Goal: Task Accomplishment & Management: Manage account settings

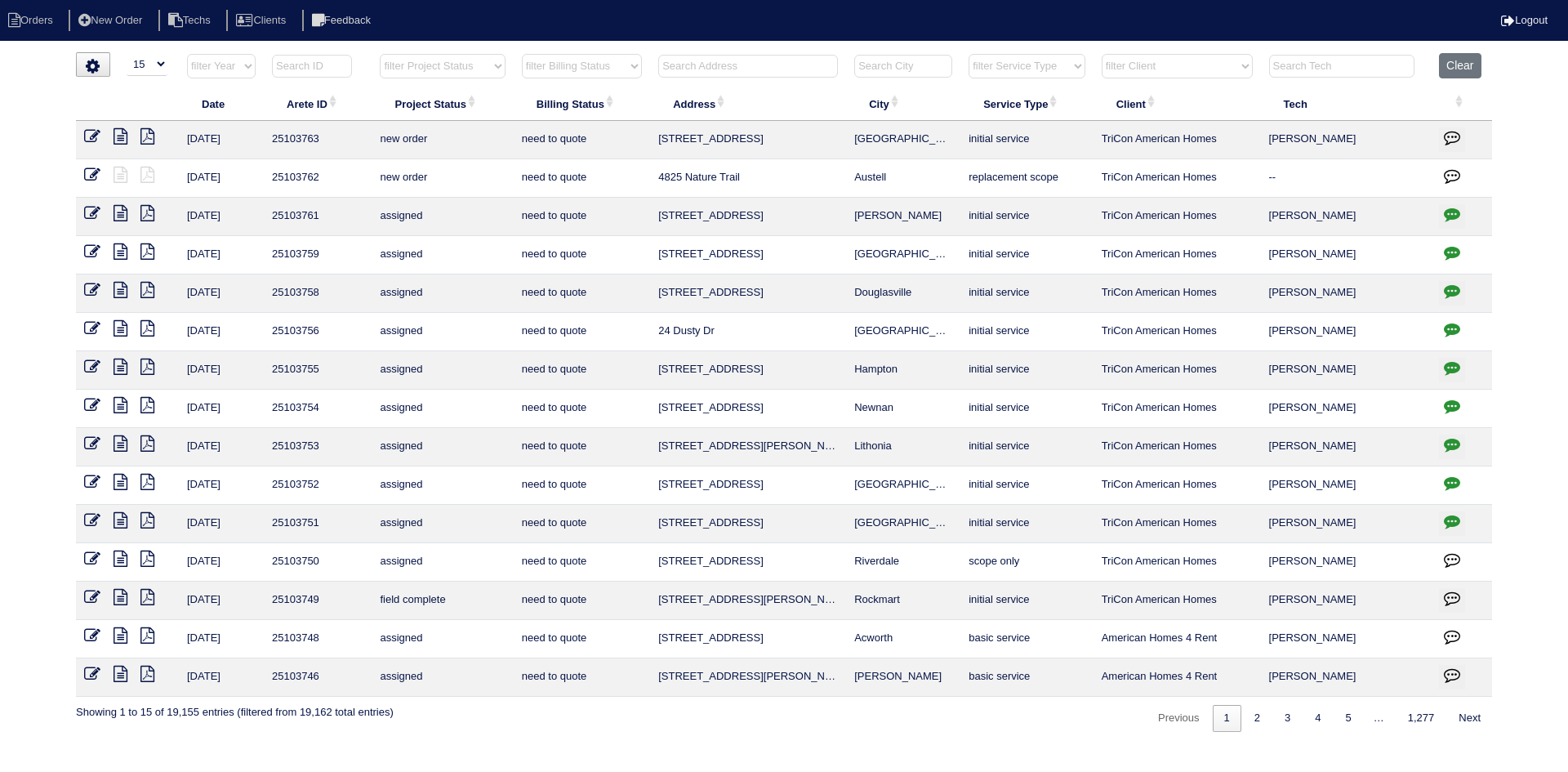
select select "15"
click at [485, 71] on select "filter Project Status -- Any Project Status -- new order assigned in progress f…" at bounding box center [442, 65] width 125 height 24
click at [380, 54] on select "filter Project Status -- Any Project Status -- new order assigned in progress f…" at bounding box center [442, 65] width 125 height 24
click at [630, 72] on select "filter Billing Status -- Any Billing Status -- need to quote quoted need to inv…" at bounding box center [581, 65] width 120 height 24
select select "field complete"
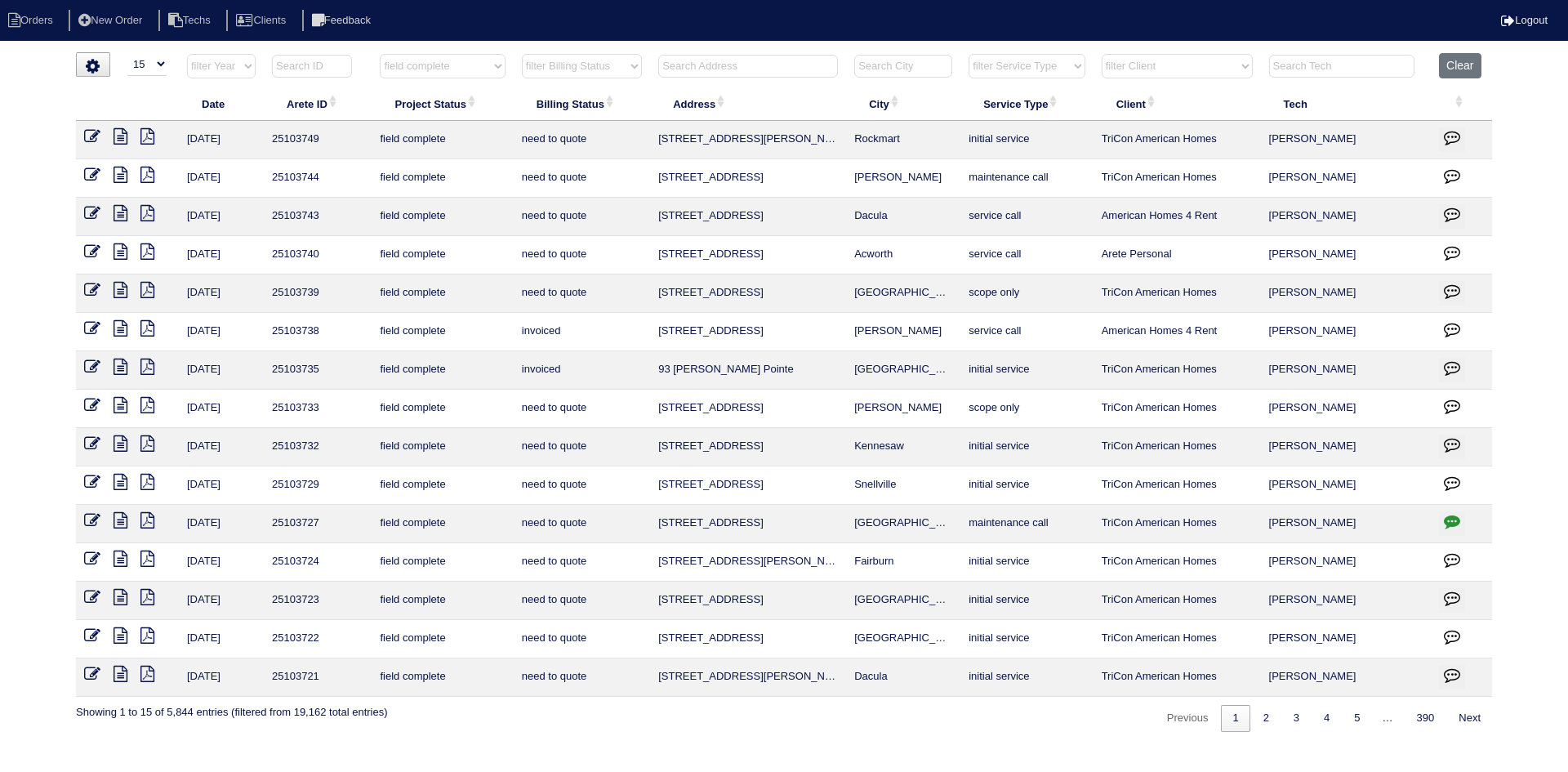
select select "need to quote"
click at [522, 54] on select "filter Billing Status -- Any Billing Status -- need to quote quoted need to inv…" at bounding box center [581, 65] width 120 height 24
select select "field complete"
select select "need to quote"
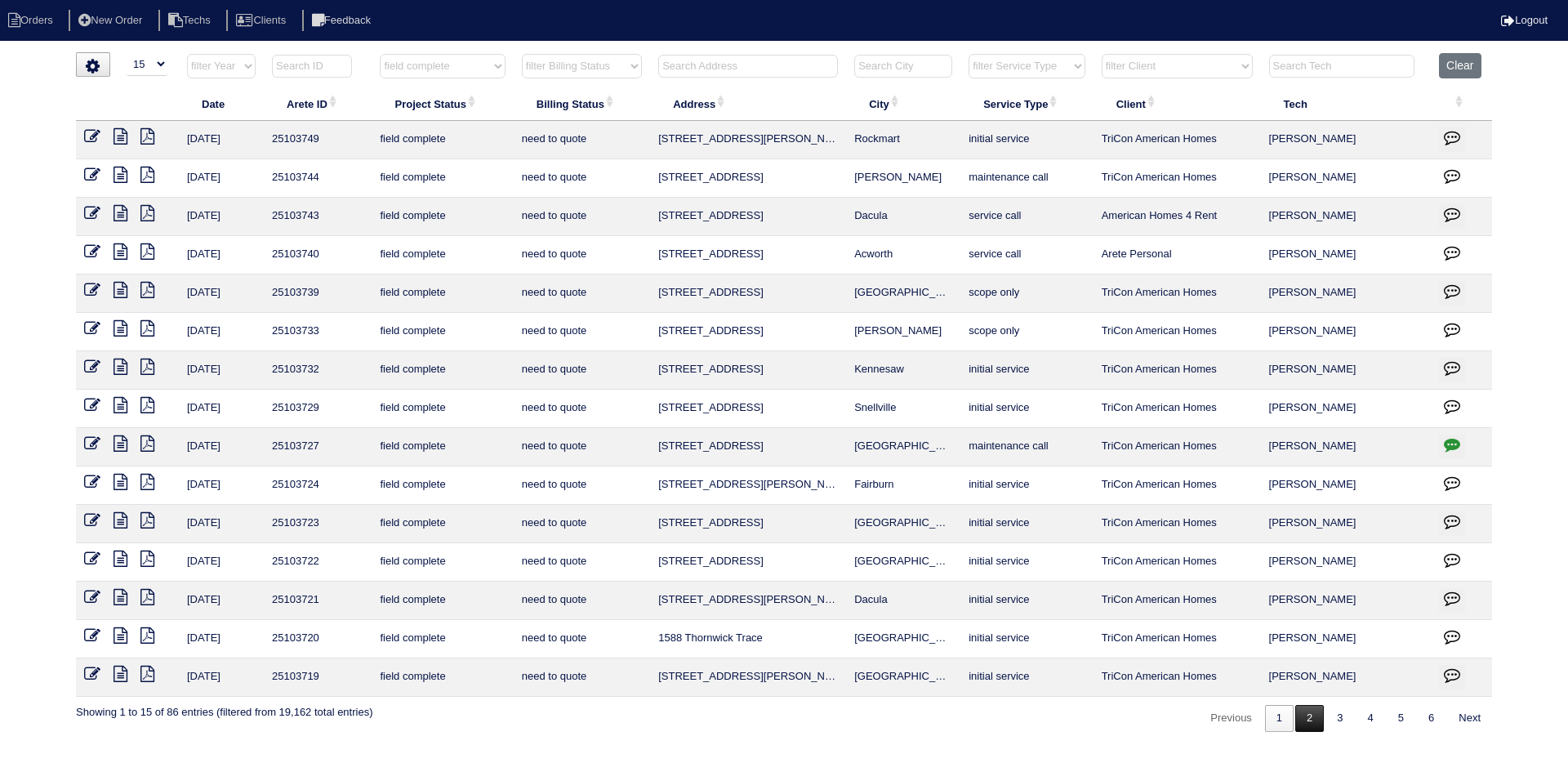
click at [1303, 722] on link "2" at bounding box center [1310, 718] width 29 height 27
select select "field complete"
select select "need to quote"
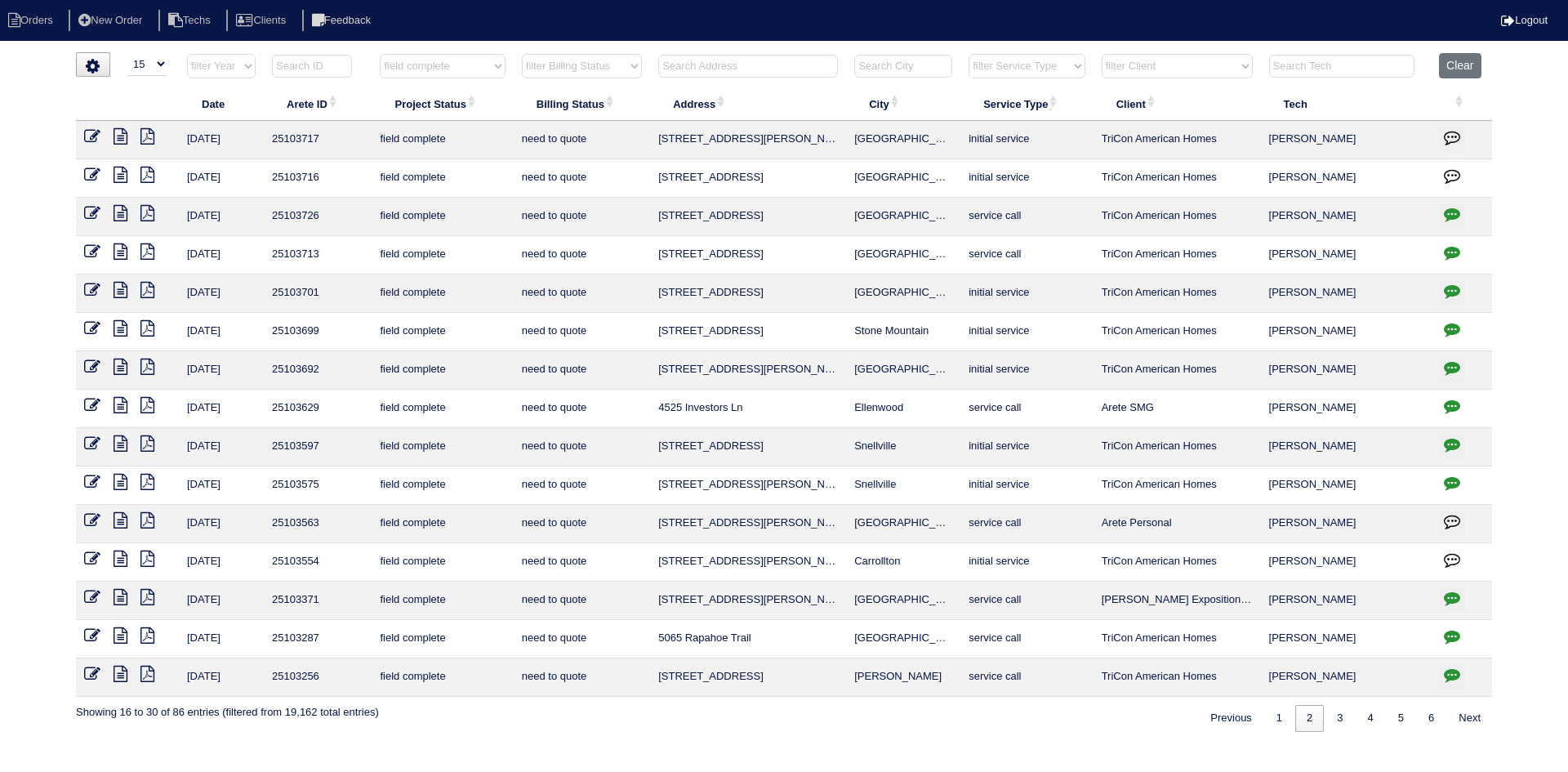
click at [1452, 253] on icon "button" at bounding box center [1451, 252] width 16 height 16
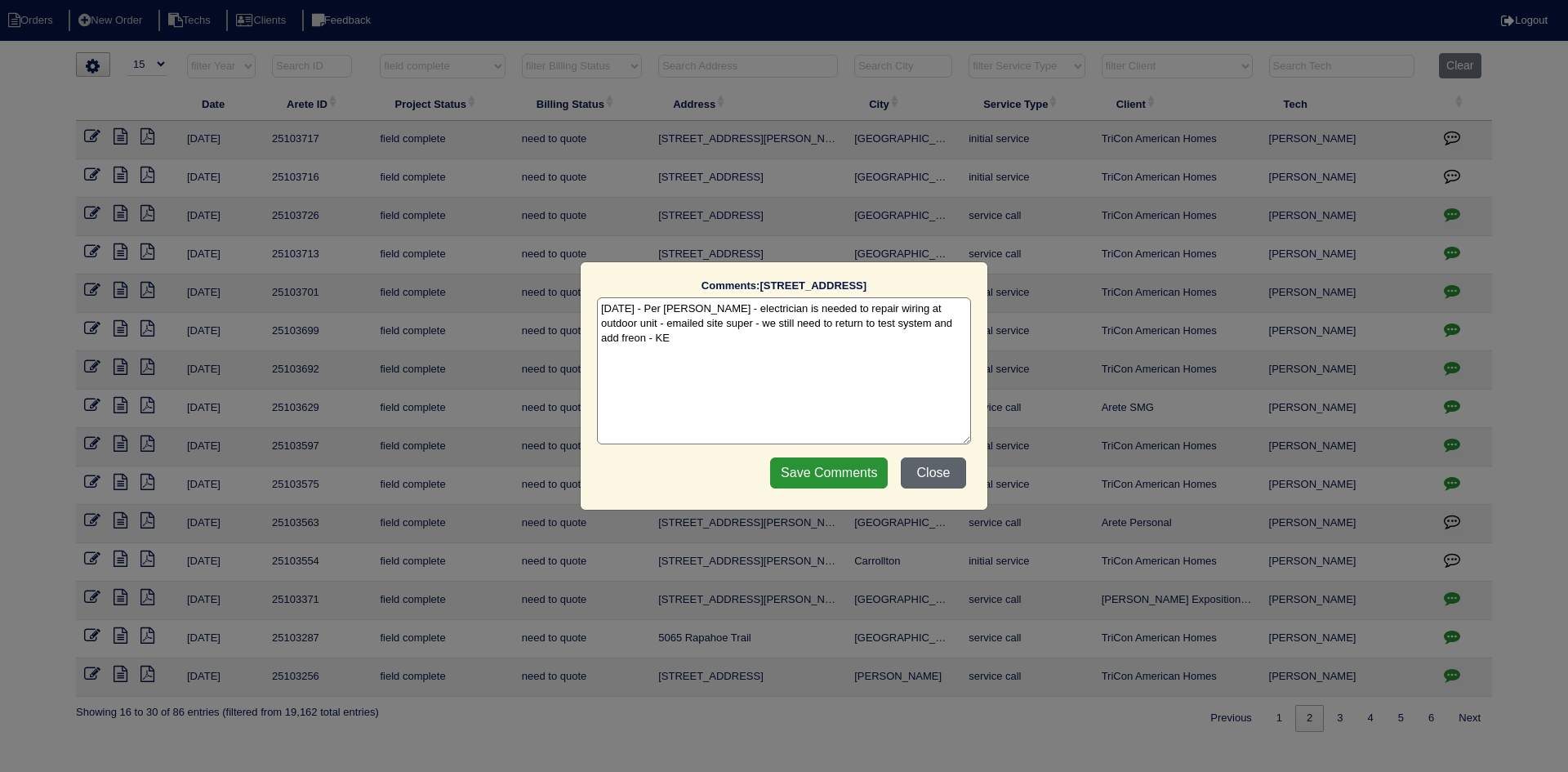
click at [951, 474] on button "Close" at bounding box center [934, 472] width 65 height 31
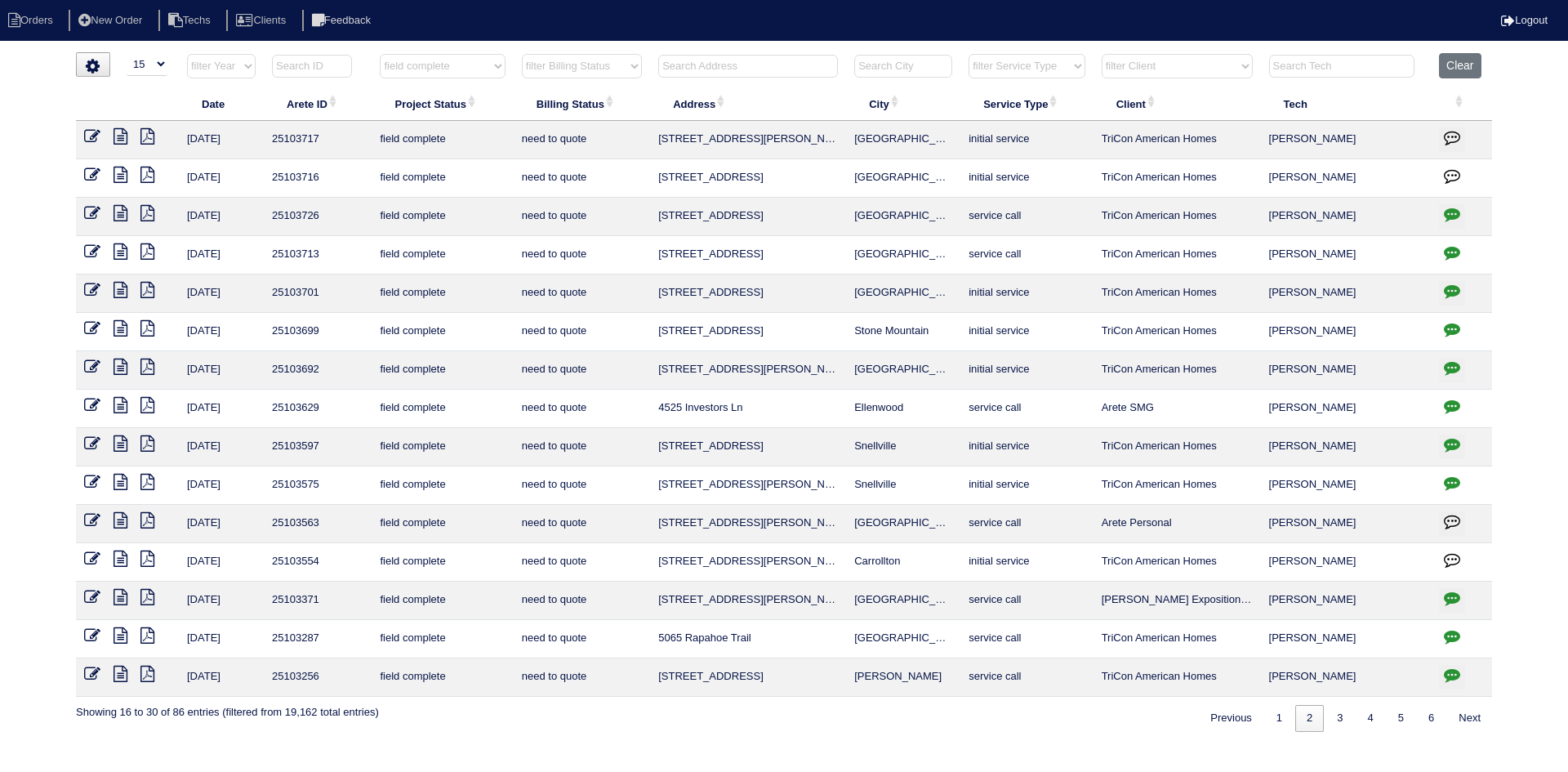
click at [1451, 210] on icon "button" at bounding box center [1451, 213] width 16 height 16
type textarea "[DATE] - Emailed / texted [PERSON_NAME] to review recommendations and advise ho…"
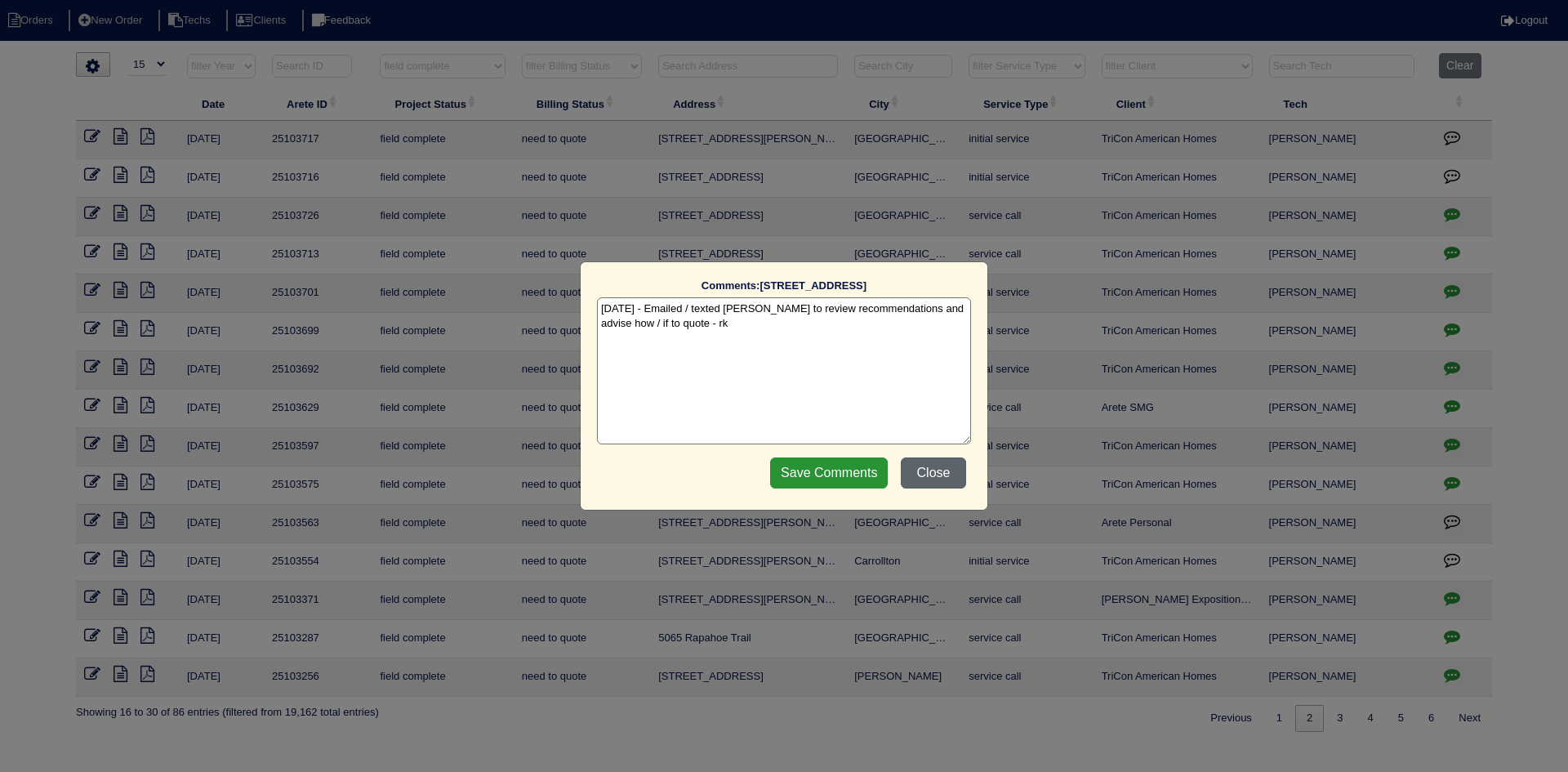
click at [934, 476] on button "Close" at bounding box center [934, 472] width 65 height 31
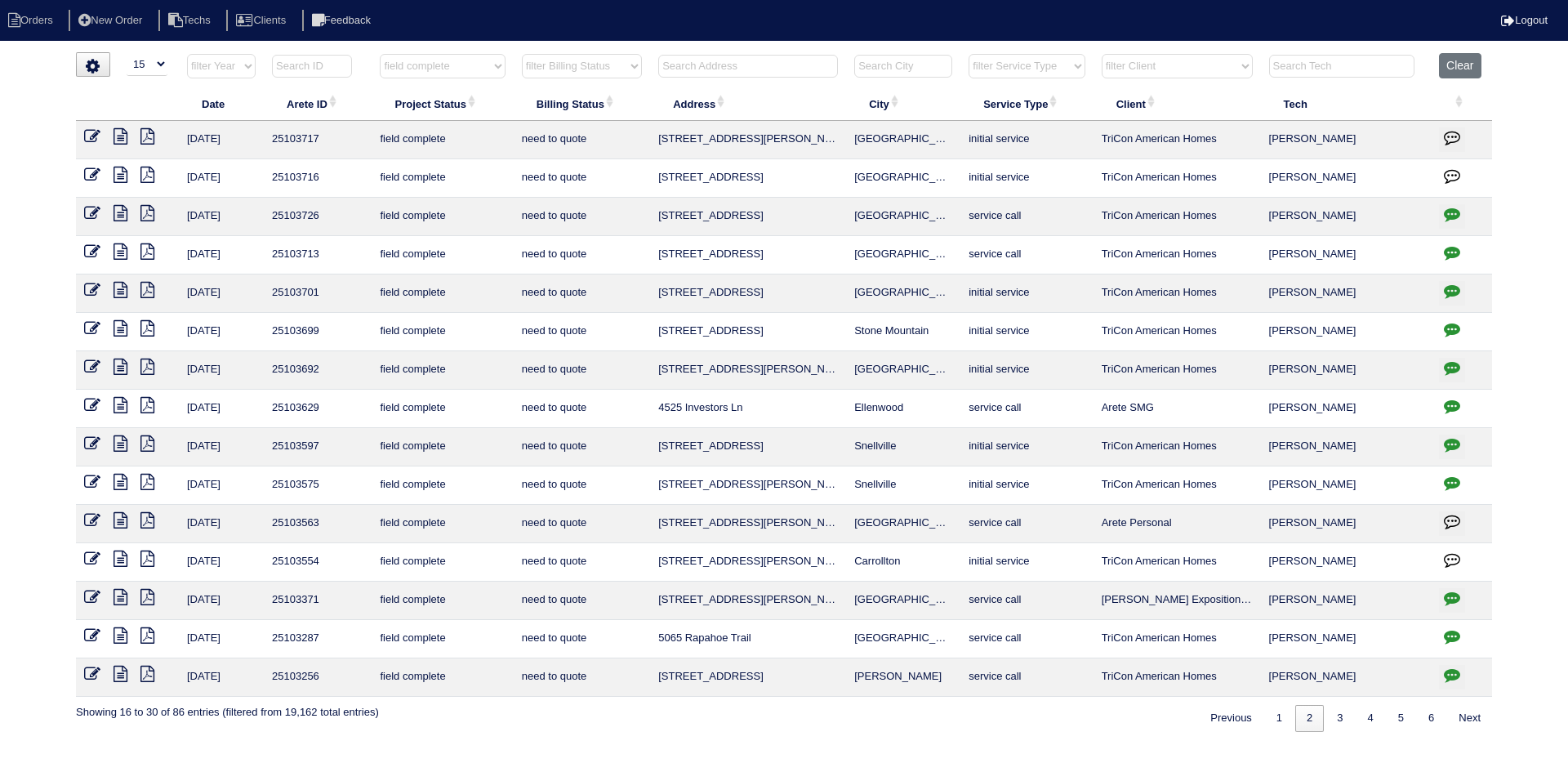
drag, startPoint x: 121, startPoint y: 177, endPoint x: 60, endPoint y: 177, distance: 61.0
click at [121, 177] on icon at bounding box center [120, 175] width 14 height 16
